Goal: Navigation & Orientation: Find specific page/section

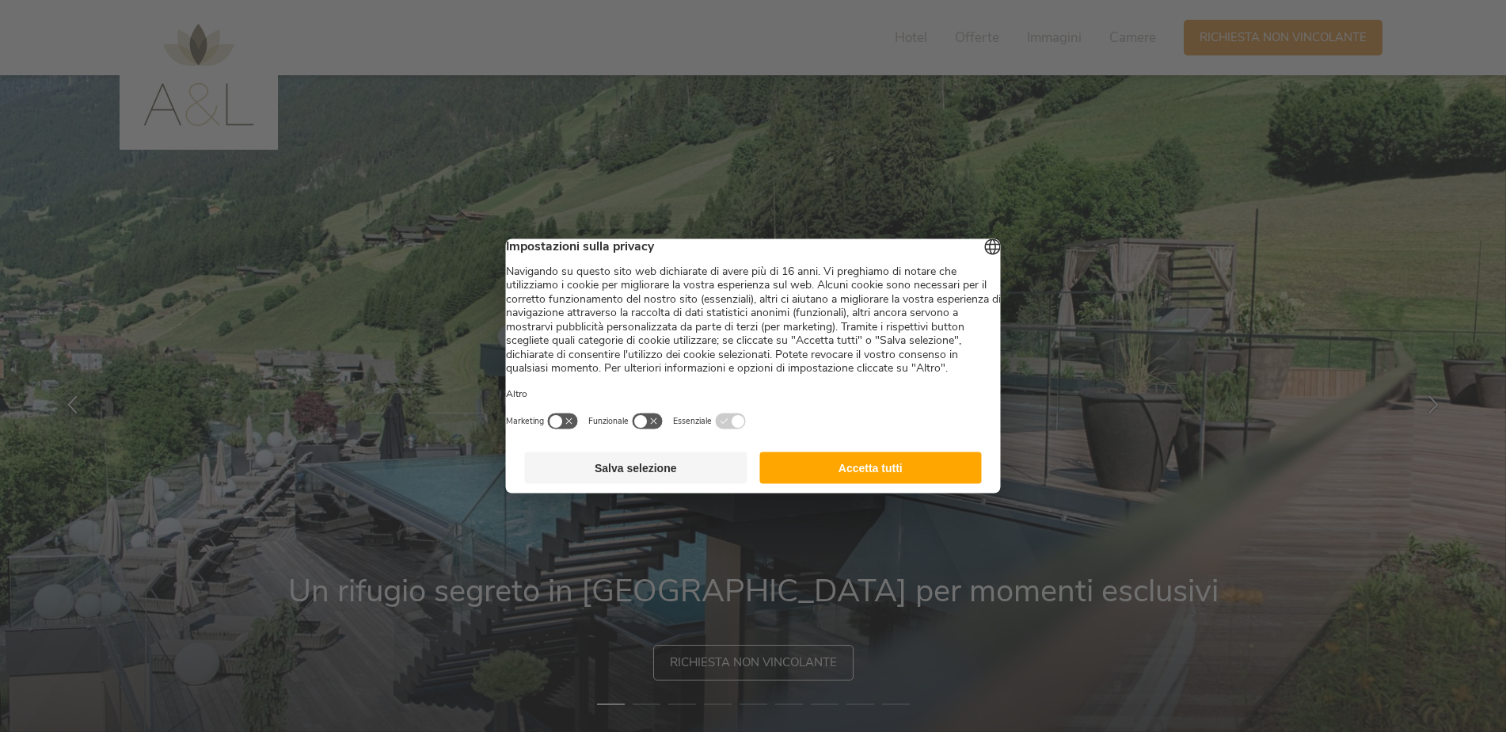
click at [866, 477] on button "Accetta tutti" at bounding box center [871, 468] width 223 height 32
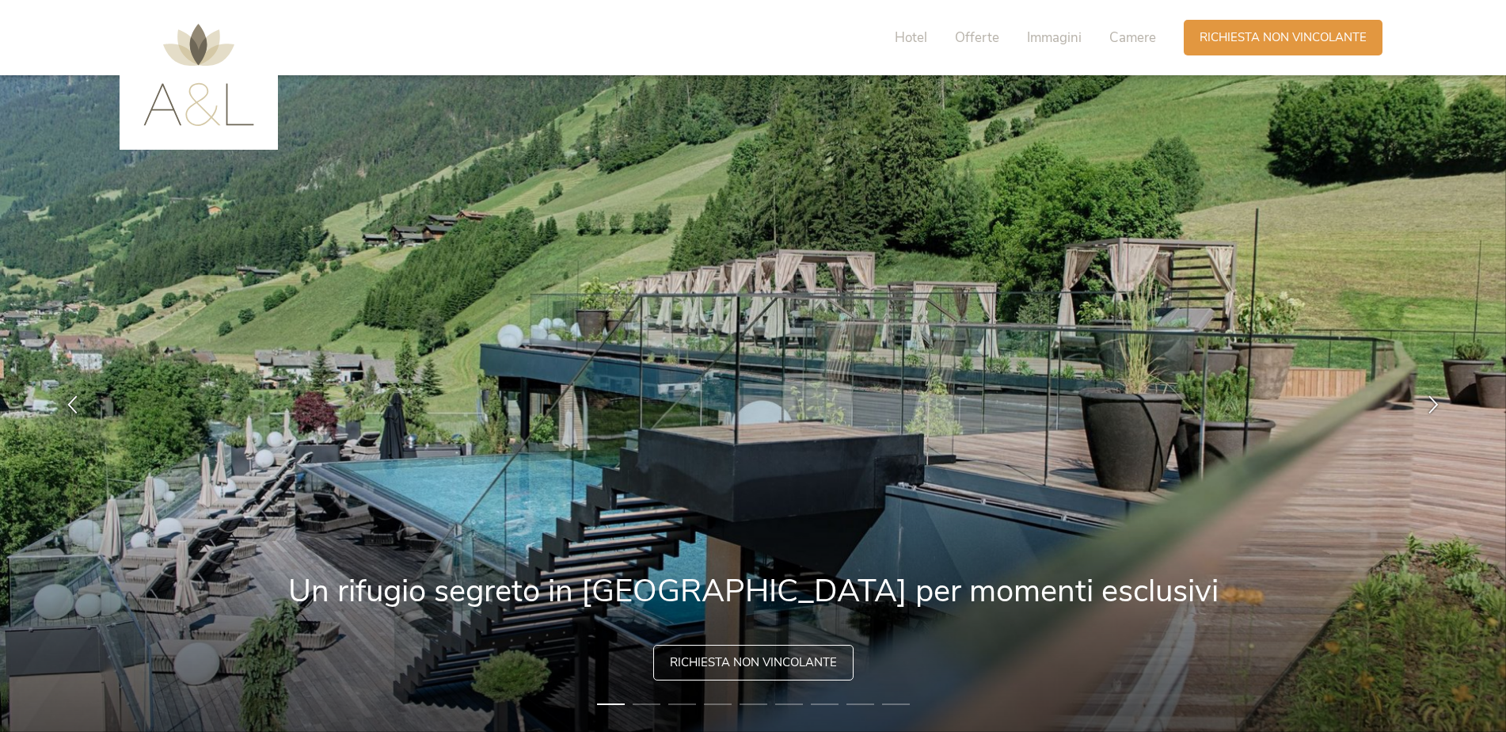
click at [209, 97] on img at bounding box center [198, 75] width 111 height 102
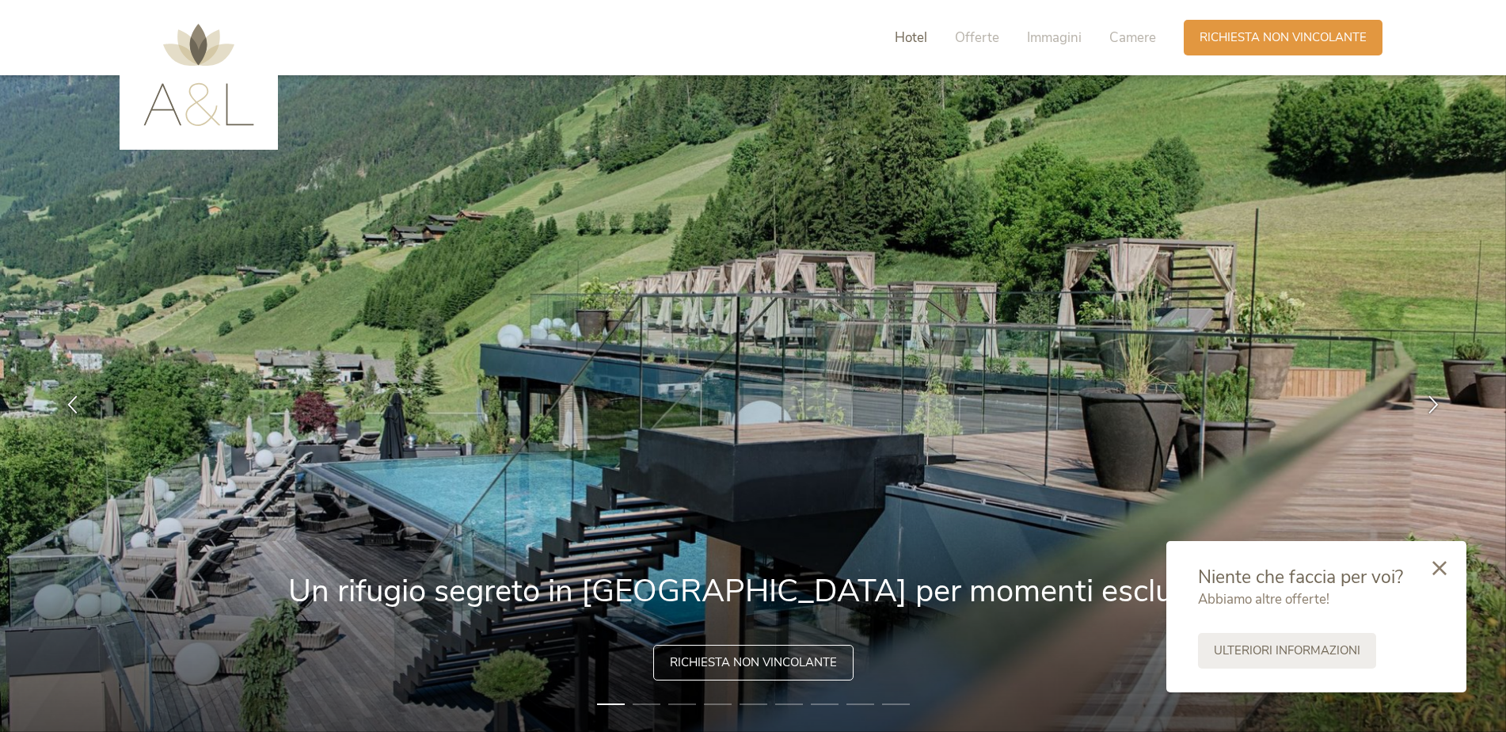
click at [903, 38] on span "Hotel" at bounding box center [911, 38] width 32 height 18
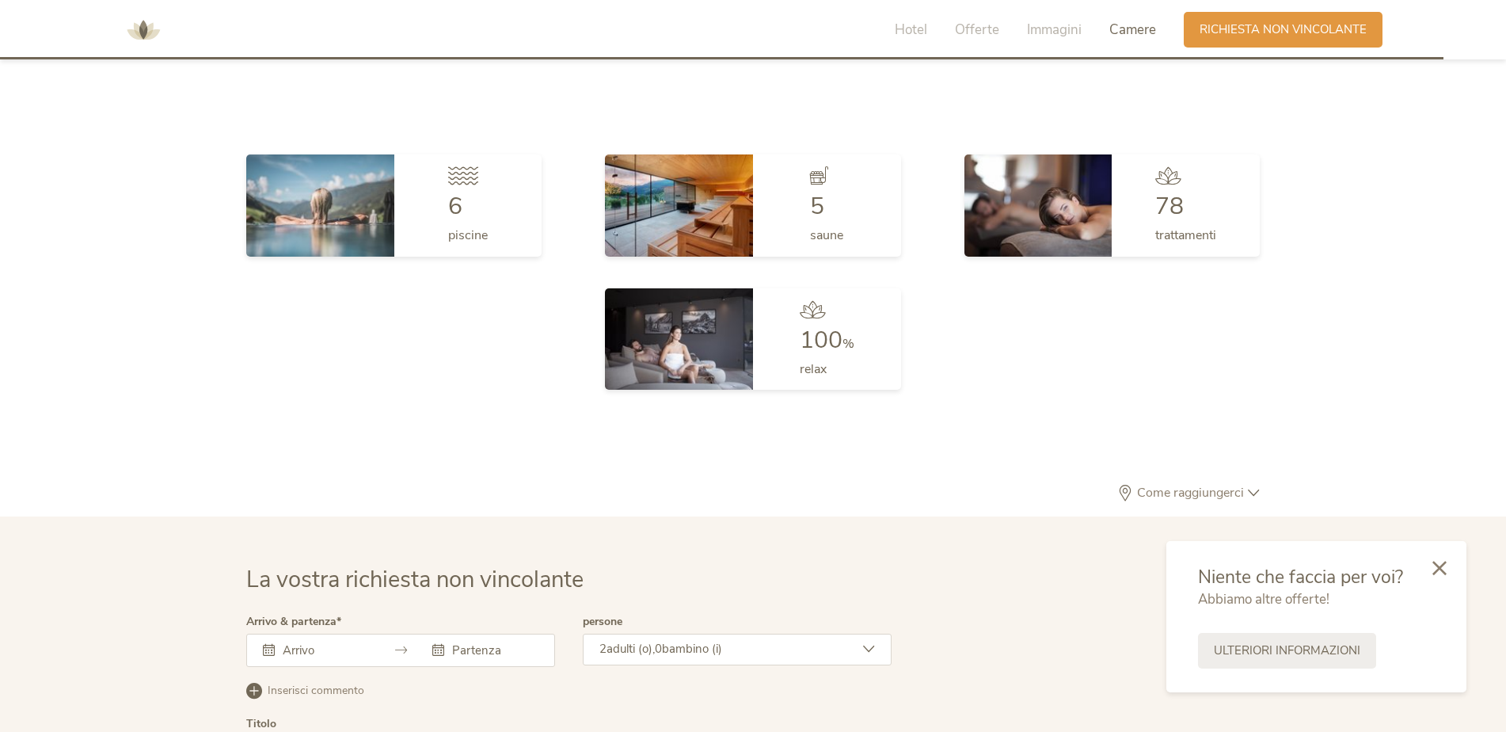
scroll to position [4772, 0]
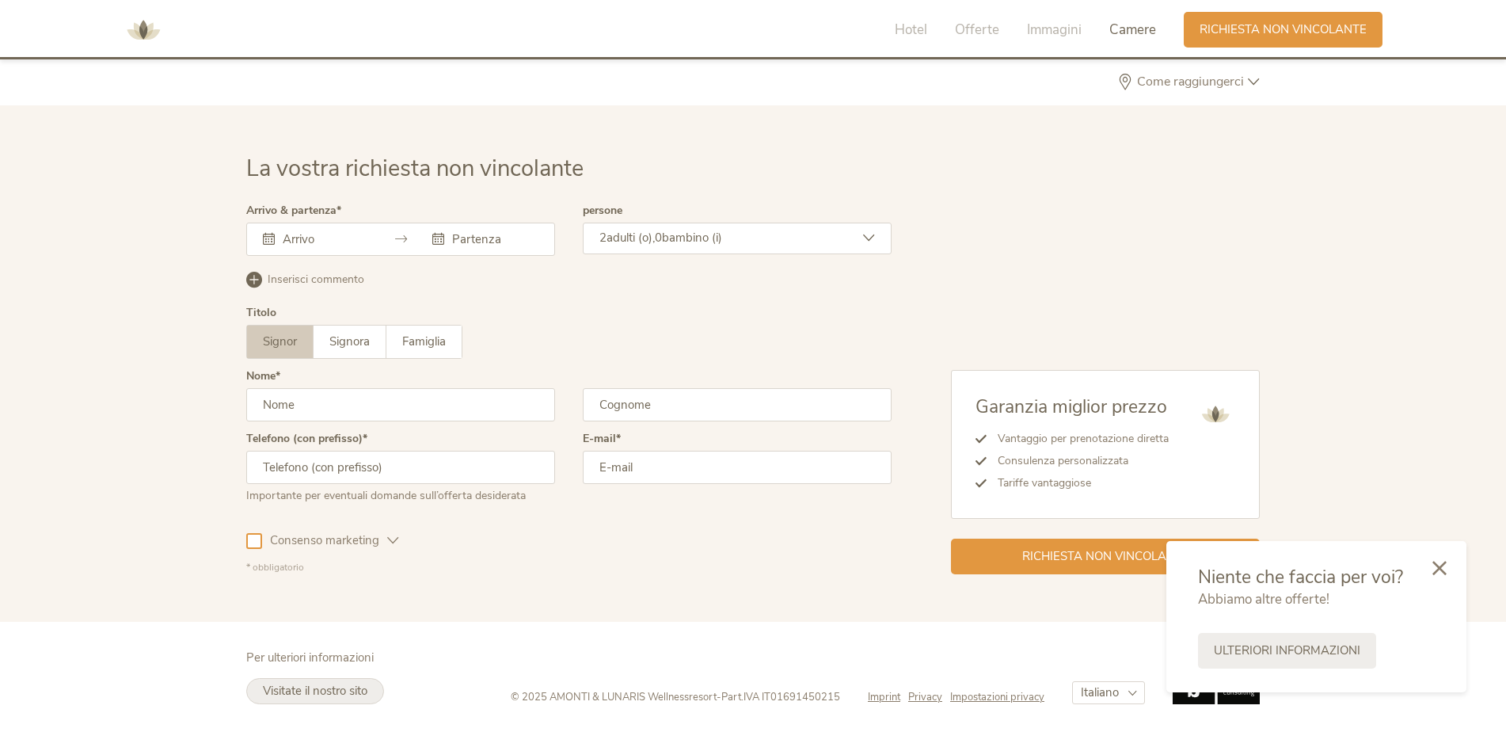
click at [322, 681] on link "Visitate il nostro sito" at bounding box center [315, 691] width 138 height 26
